Goal: Task Accomplishment & Management: Use online tool/utility

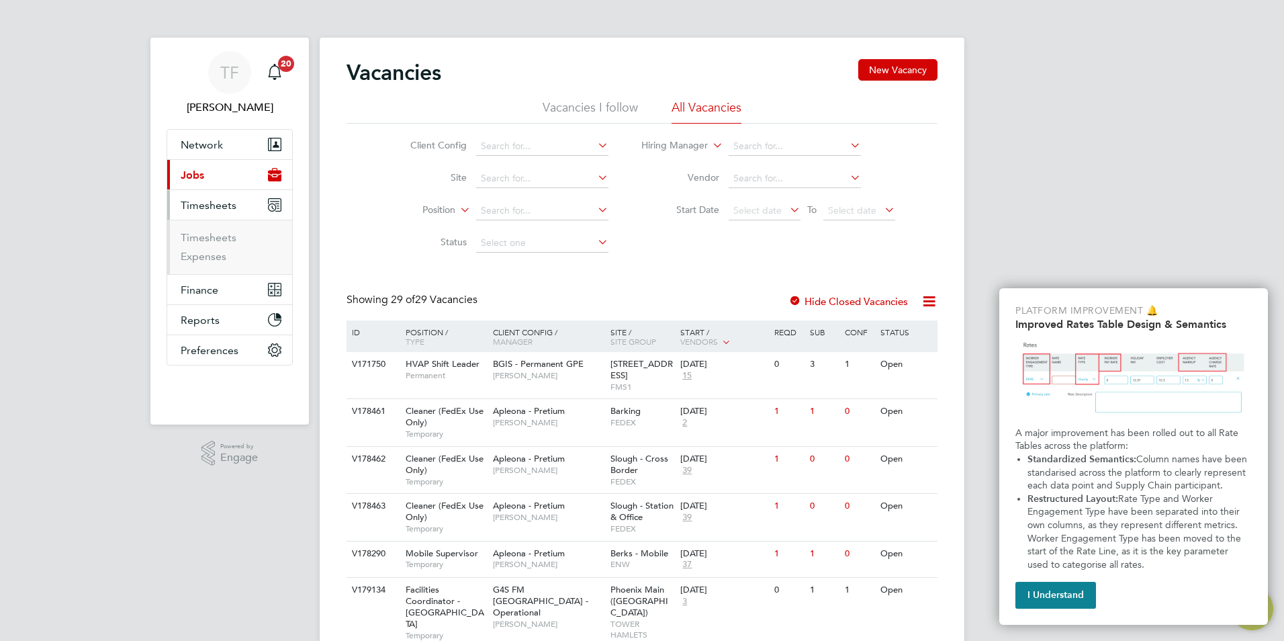
click at [207, 230] on ul "Timesheets Expenses" at bounding box center [229, 247] width 125 height 54
click at [208, 234] on link "Timesheets" at bounding box center [209, 237] width 56 height 13
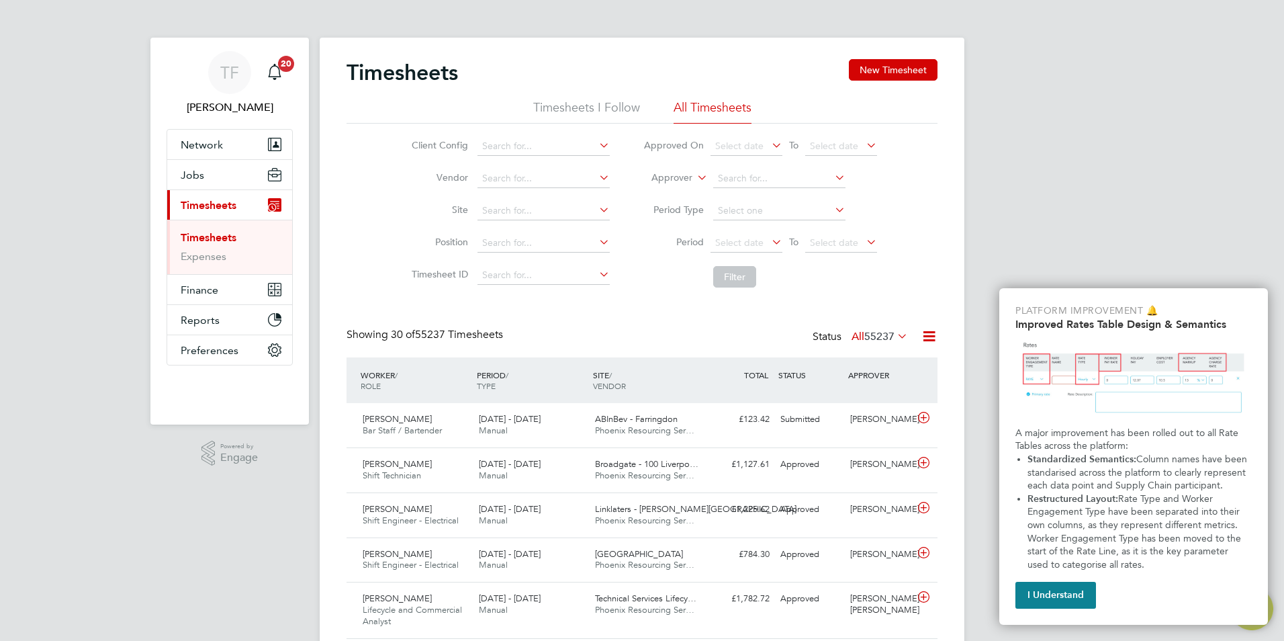
click at [1074, 601] on button "I Understand" at bounding box center [1056, 595] width 81 height 27
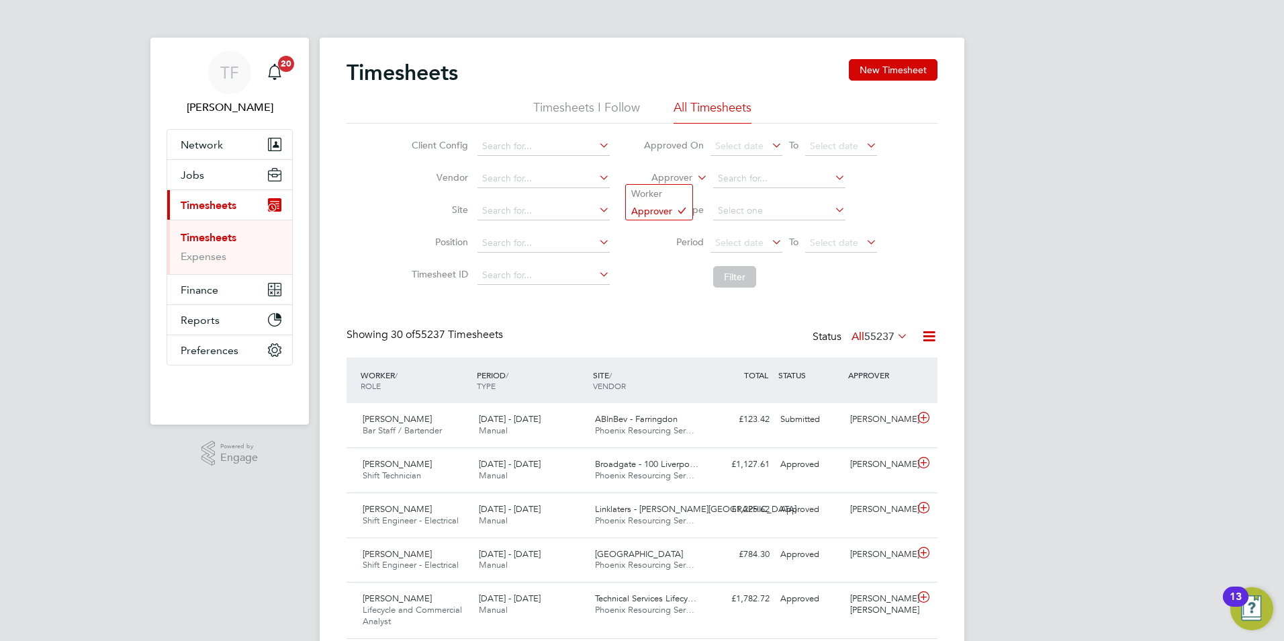
click at [695, 175] on icon at bounding box center [695, 174] width 0 height 12
click at [645, 192] on li "Worker" at bounding box center [659, 193] width 67 height 17
click at [738, 181] on input at bounding box center [779, 178] width 132 height 19
click at [760, 197] on li "[PERSON_NAME]" at bounding box center [779, 196] width 134 height 18
type input "[PERSON_NAME]"
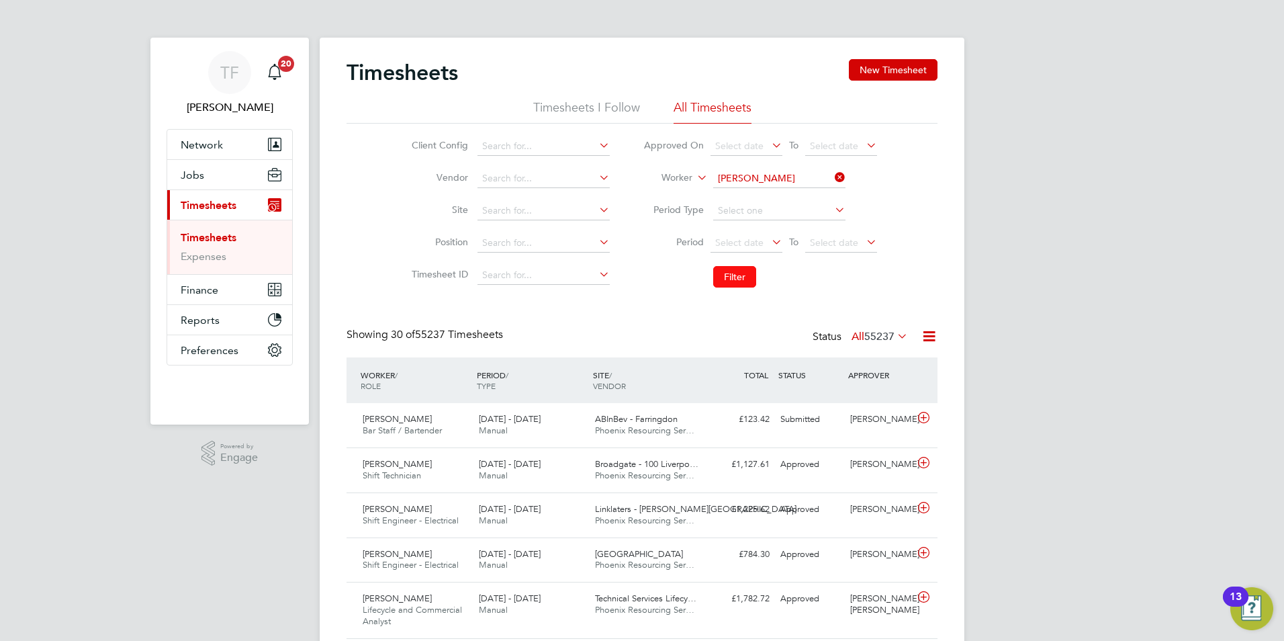
click at [740, 277] on button "Filter" at bounding box center [734, 276] width 43 height 21
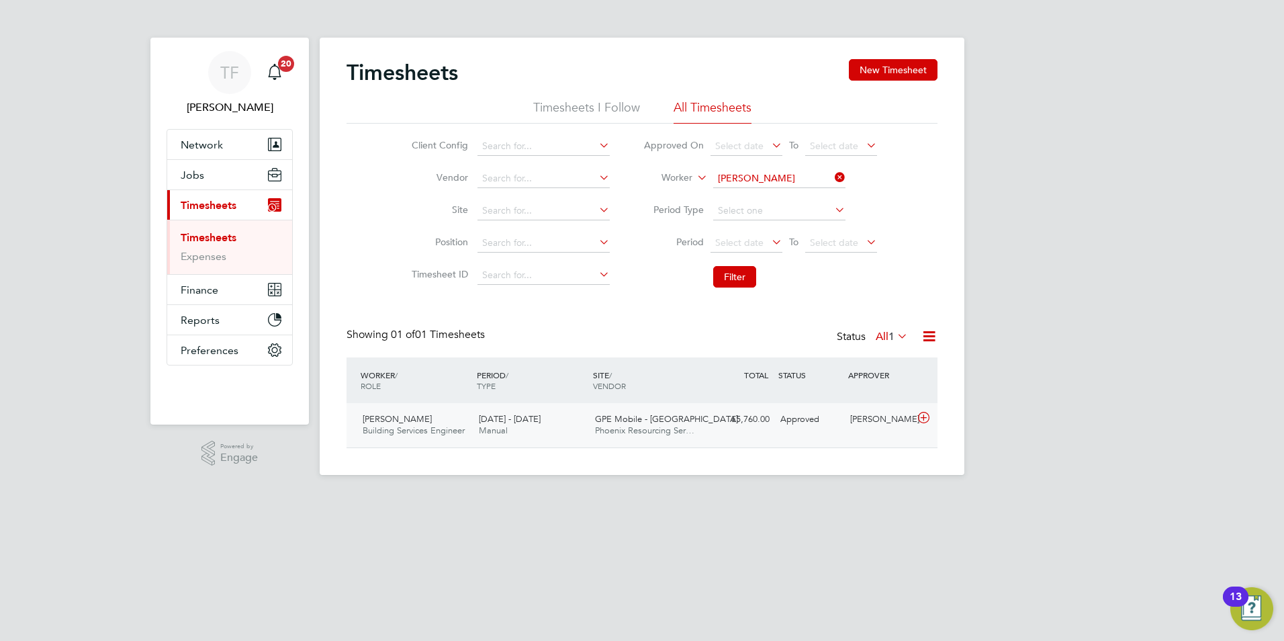
click at [604, 419] on span "GPE Mobile - [GEOGRAPHIC_DATA]" at bounding box center [666, 418] width 143 height 11
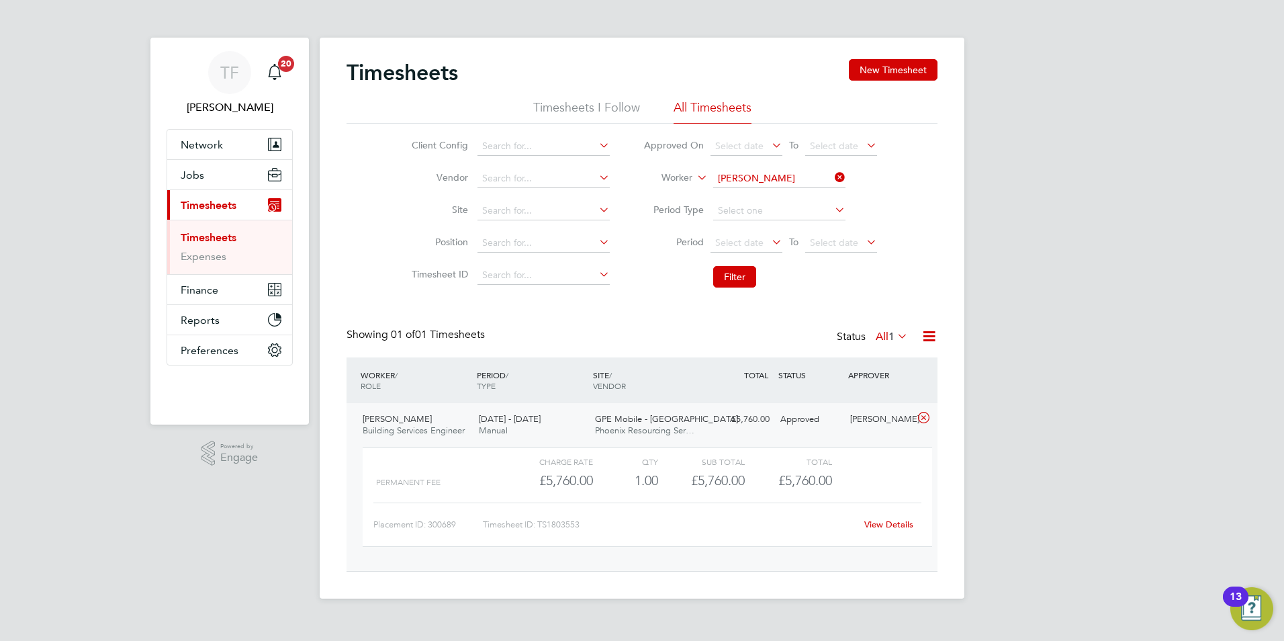
click at [877, 523] on link "View Details" at bounding box center [889, 524] width 49 height 11
